Goal: Task Accomplishment & Management: Manage account settings

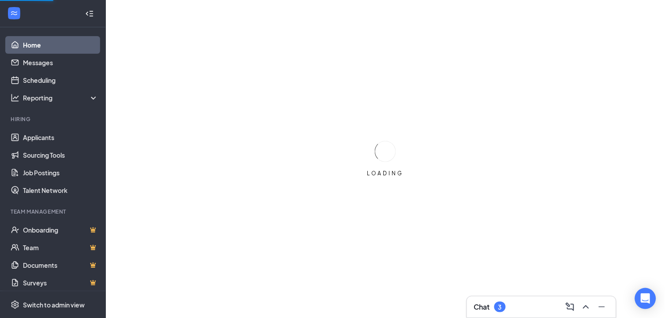
click at [520, 307] on div "Chat 3" at bounding box center [541, 307] width 135 height 14
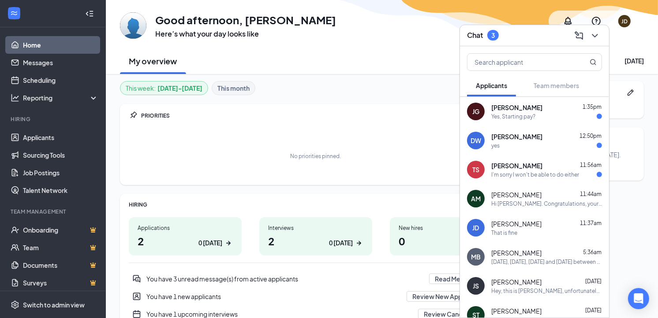
click at [508, 140] on span "[PERSON_NAME]" at bounding box center [516, 136] width 51 height 9
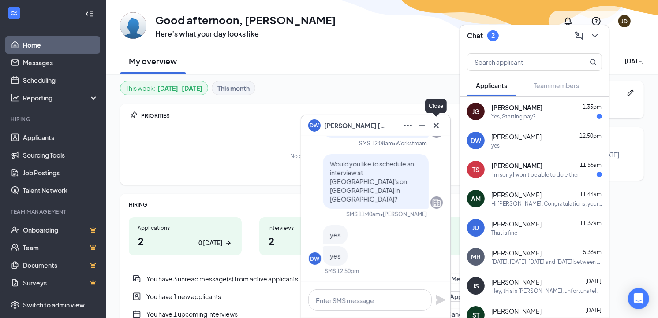
click at [432, 125] on icon "Cross" at bounding box center [436, 125] width 11 height 11
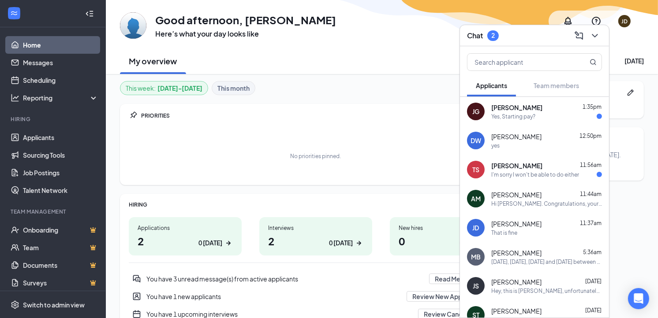
click at [535, 175] on div "I'm sorry I won't be able to do either" at bounding box center [535, 174] width 88 height 7
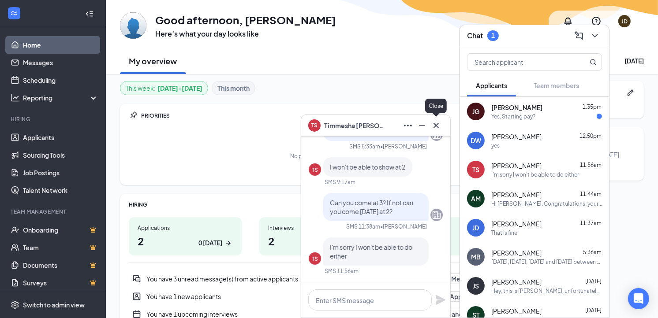
click at [439, 126] on icon "Cross" at bounding box center [436, 125] width 11 height 11
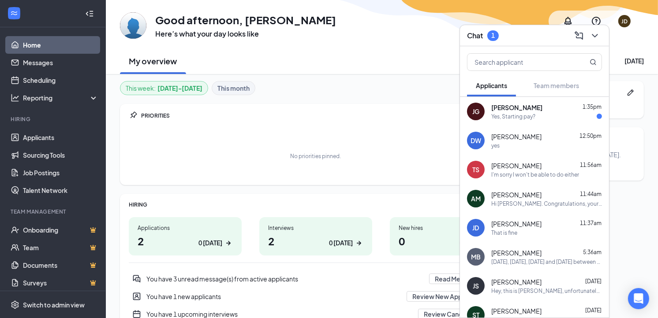
click at [505, 113] on div "Yes, Starting pay?" at bounding box center [513, 116] width 44 height 7
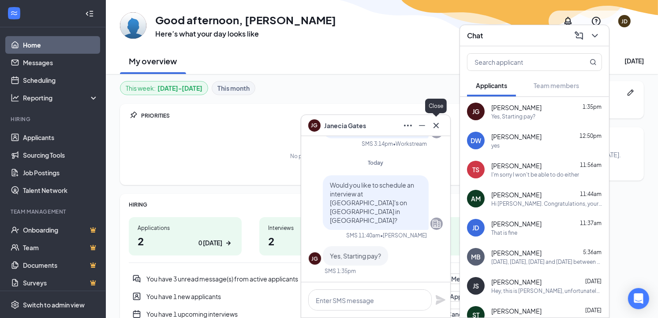
click at [434, 128] on icon "Cross" at bounding box center [435, 125] width 5 height 5
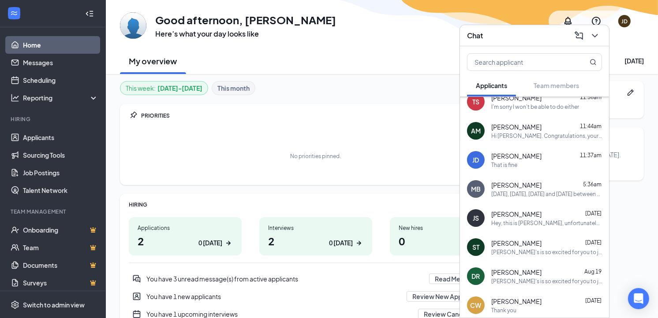
scroll to position [98, 0]
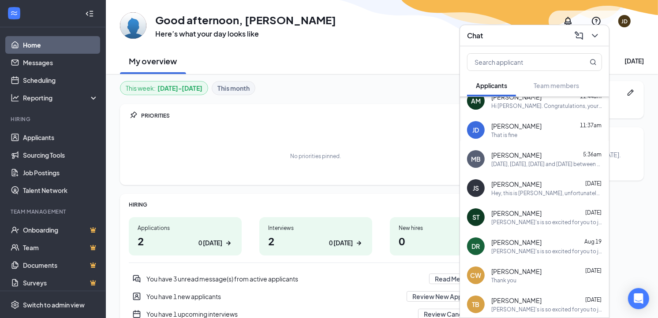
click at [513, 162] on div "[DATE], [DATE], [DATE] and [DATE] between 2pm and 5pm or [DATE] between 3pm and…" at bounding box center [546, 163] width 111 height 7
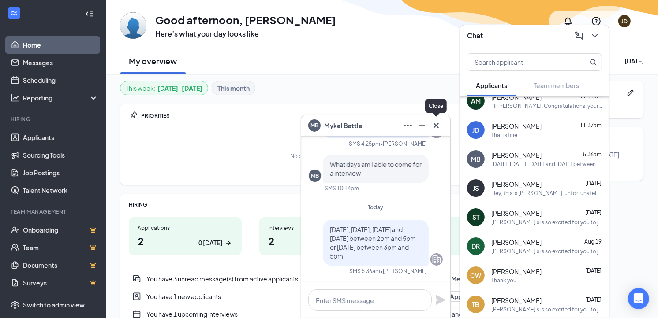
click at [433, 122] on icon "Cross" at bounding box center [436, 125] width 11 height 11
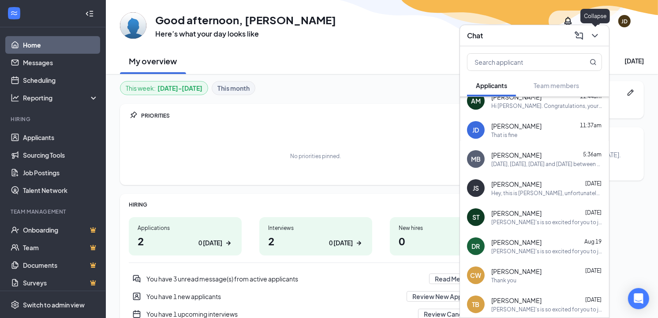
click at [596, 33] on icon "ChevronDown" at bounding box center [594, 35] width 11 height 11
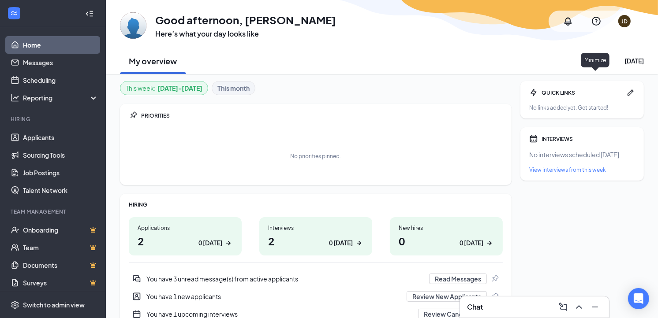
scroll to position [0, 0]
click at [47, 140] on link "Applicants" at bounding box center [60, 138] width 75 height 18
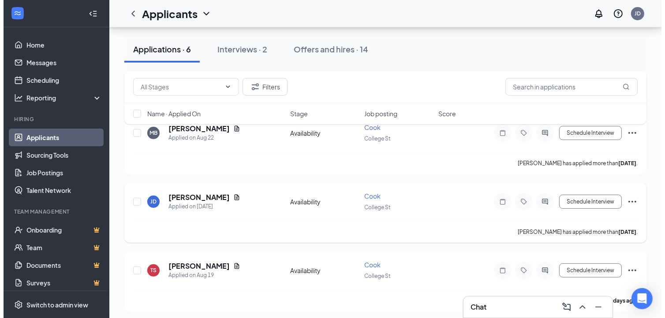
scroll to position [264, 0]
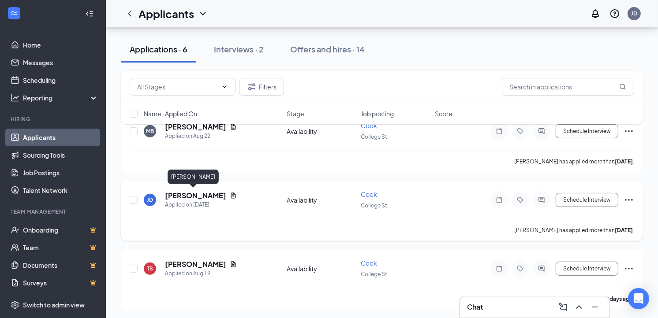
click at [208, 194] on h5 "[PERSON_NAME]" at bounding box center [195, 196] width 61 height 10
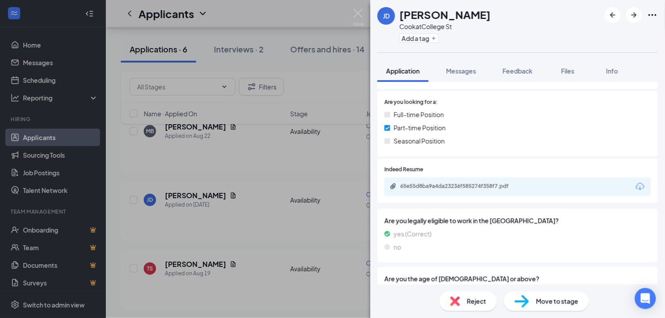
scroll to position [196, 0]
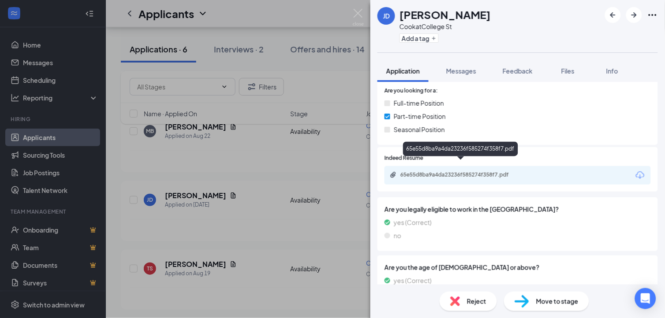
click at [427, 171] on div "65e55d8ba9a4da23236f585274f358f7.pdf" at bounding box center [461, 174] width 123 height 7
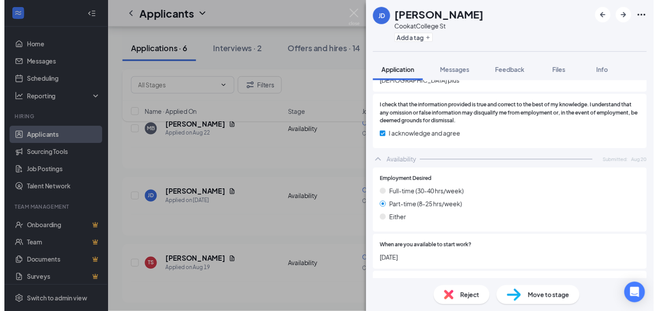
scroll to position [1021, 0]
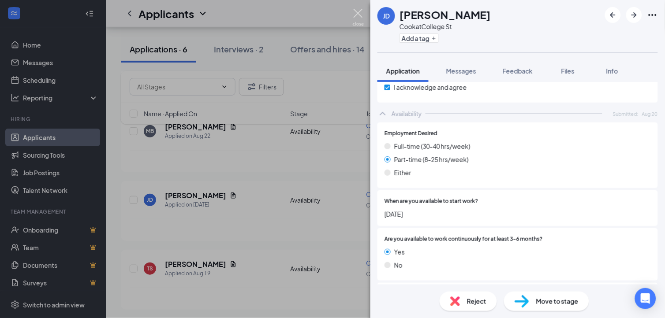
click at [357, 14] on img at bounding box center [358, 17] width 11 height 17
